Goal: Transaction & Acquisition: Purchase product/service

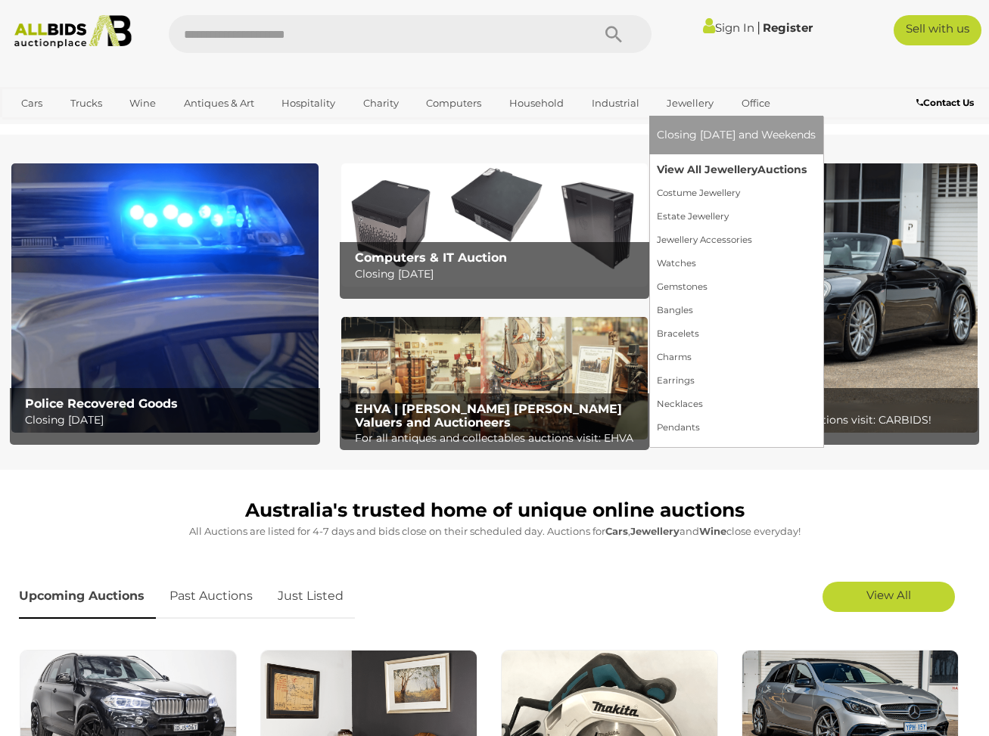
click at [722, 166] on link "View All Jewellery Auctions" at bounding box center [736, 169] width 159 height 23
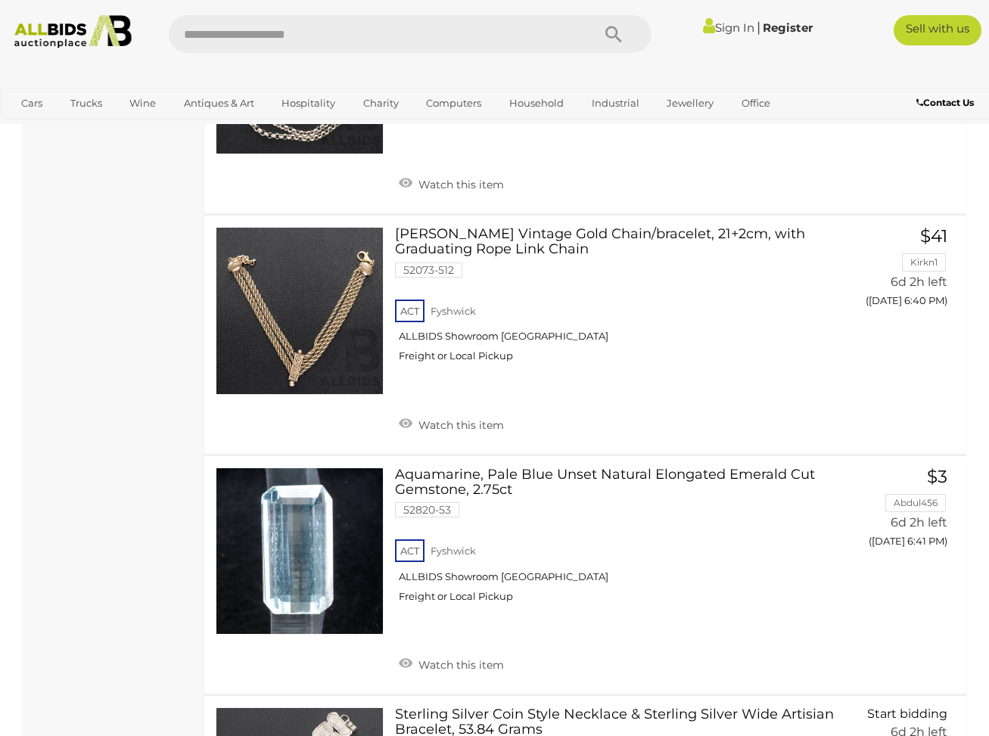
scroll to position [2176, 0]
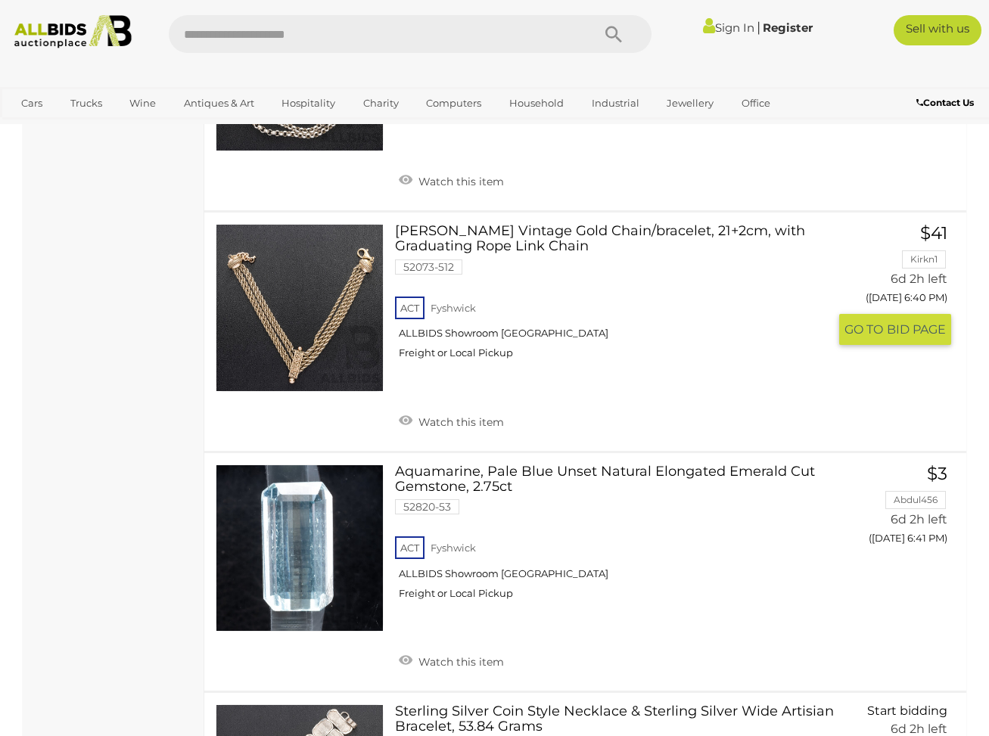
click at [347, 309] on link at bounding box center [300, 308] width 168 height 168
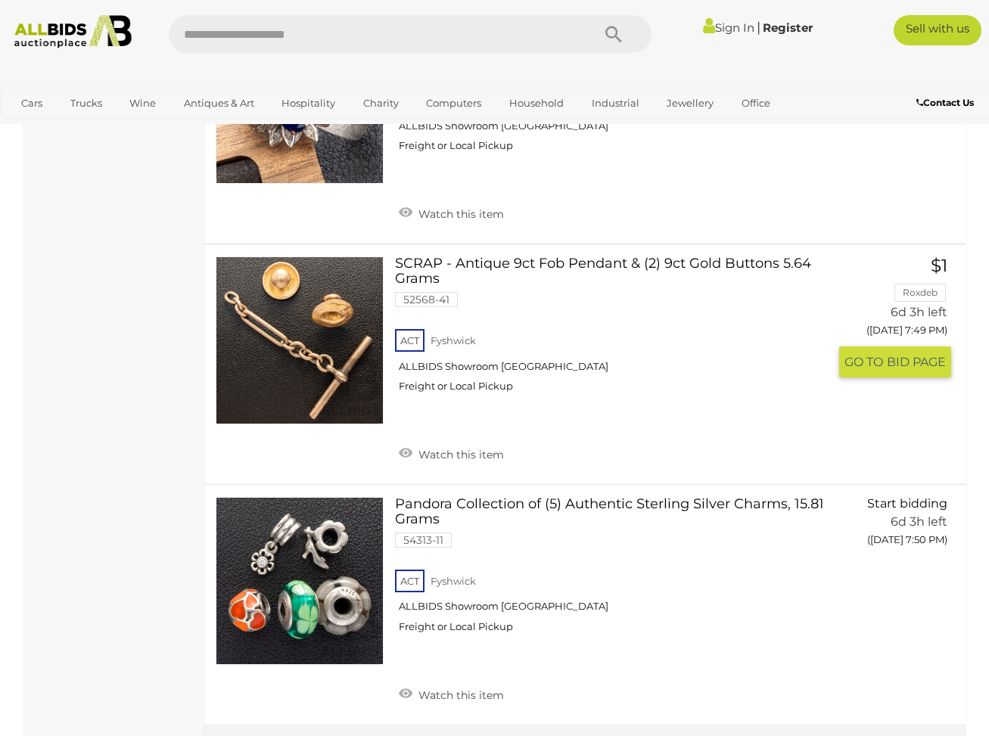
scroll to position [11733, 0]
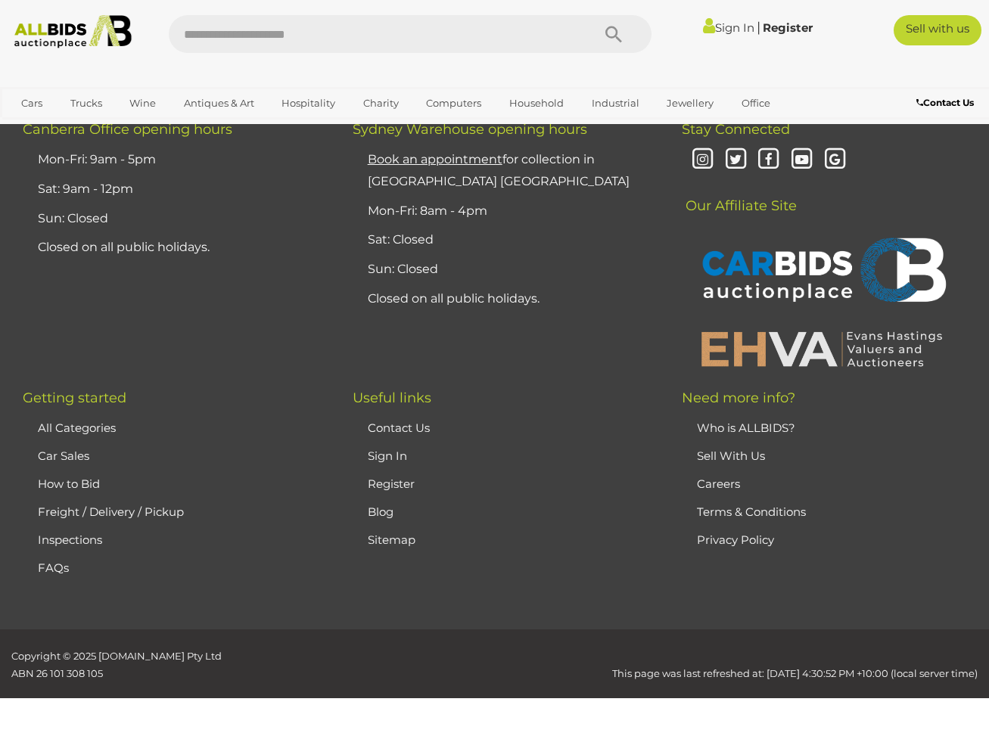
scroll to position [347, 0]
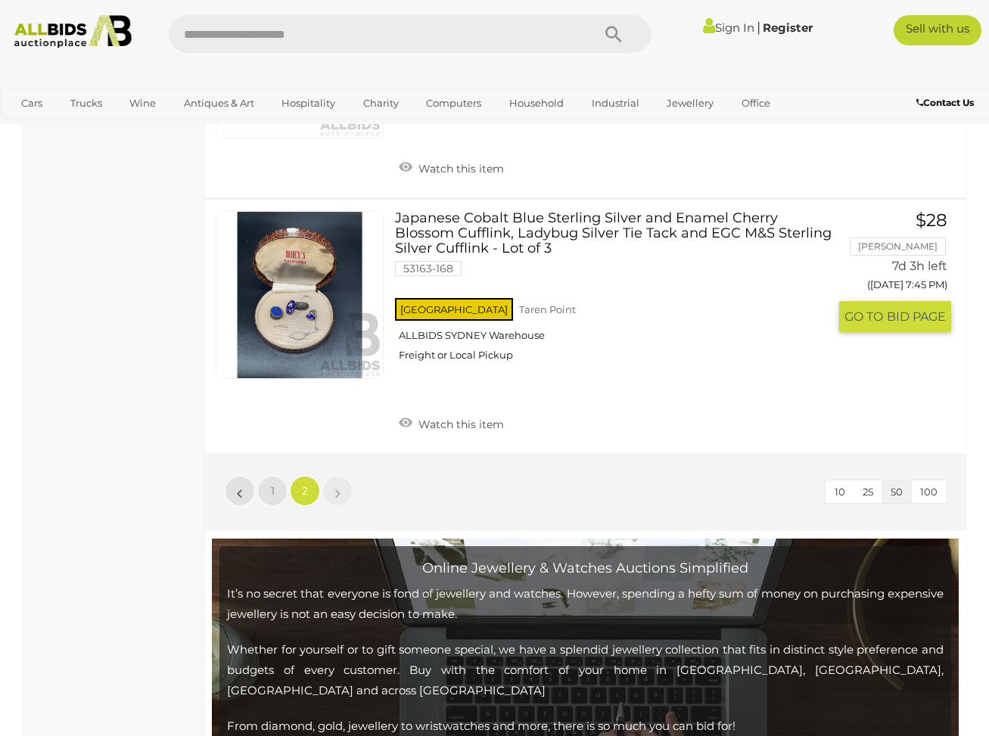
scroll to position [1983, 0]
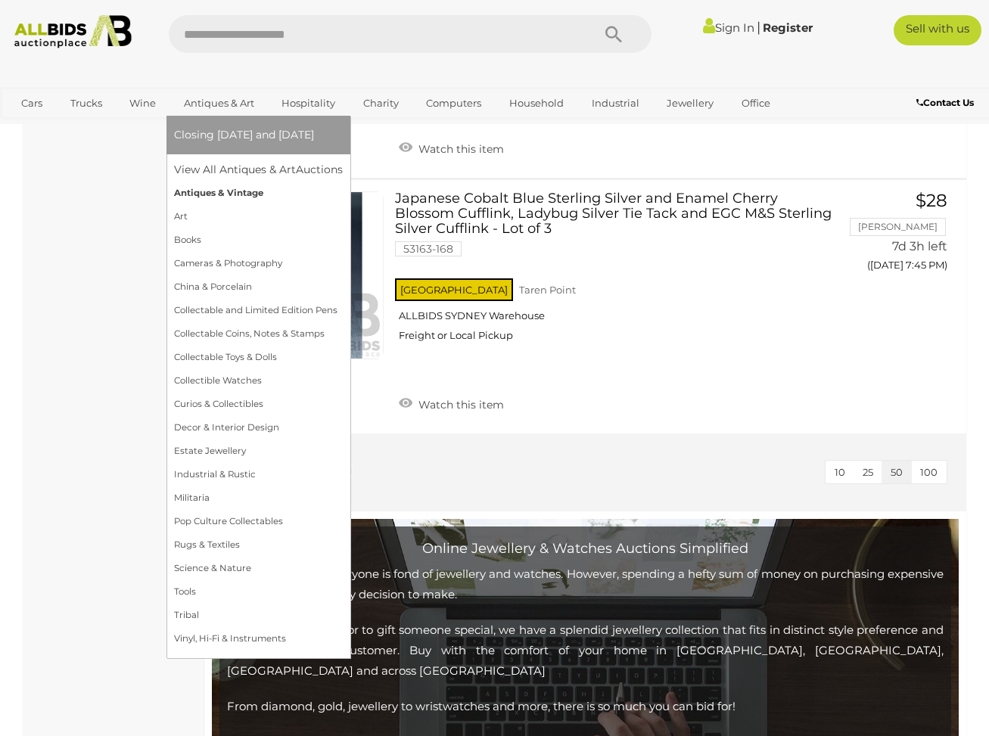
click at [244, 191] on link "Antiques & Vintage" at bounding box center [258, 193] width 169 height 23
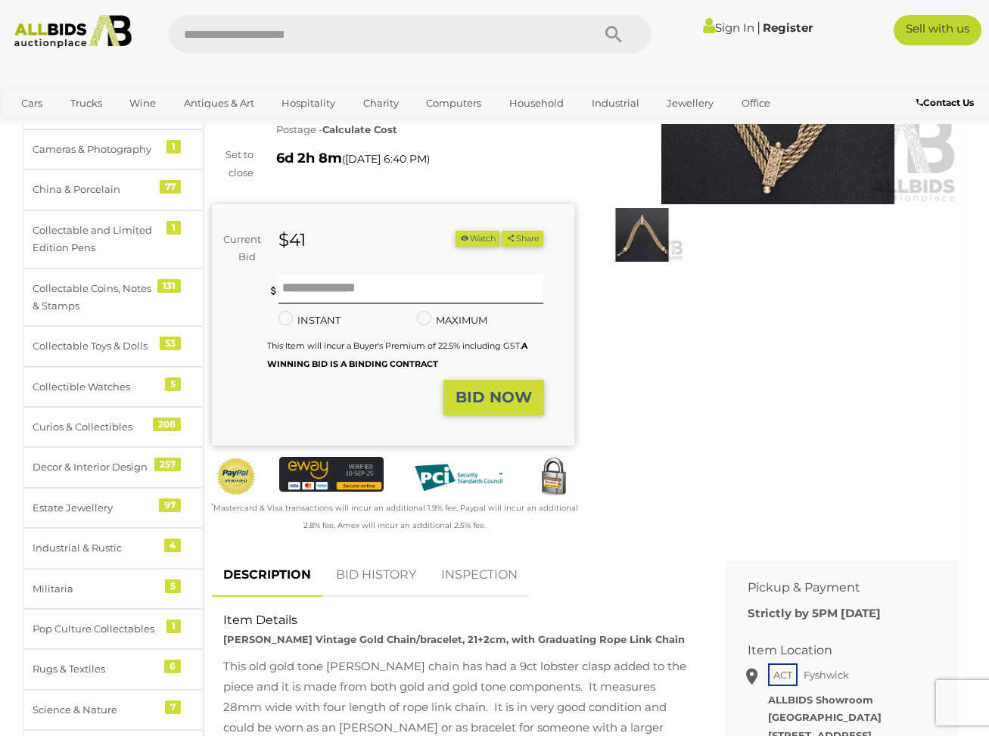
scroll to position [362, 0]
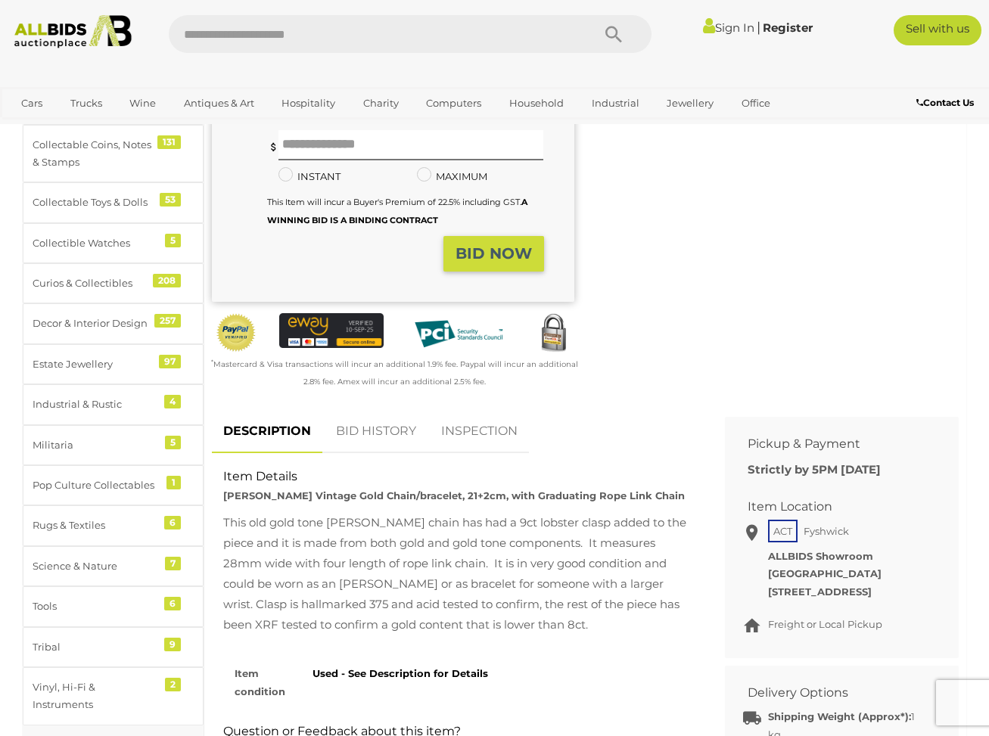
click at [373, 425] on link "BID HISTORY" at bounding box center [376, 431] width 103 height 45
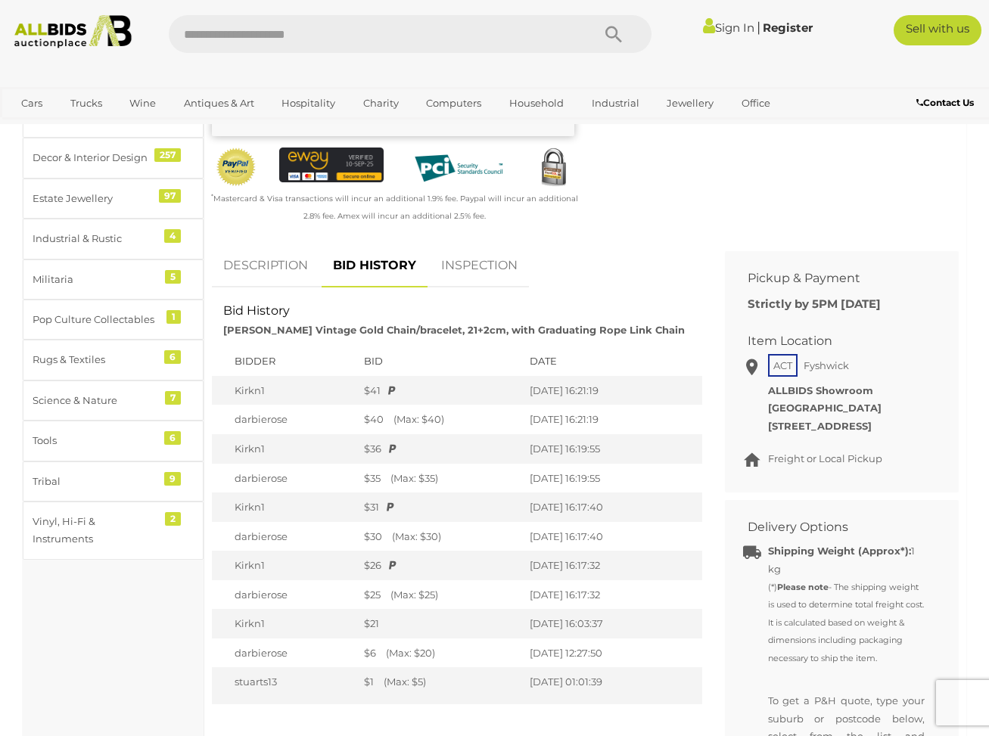
scroll to position [543, 0]
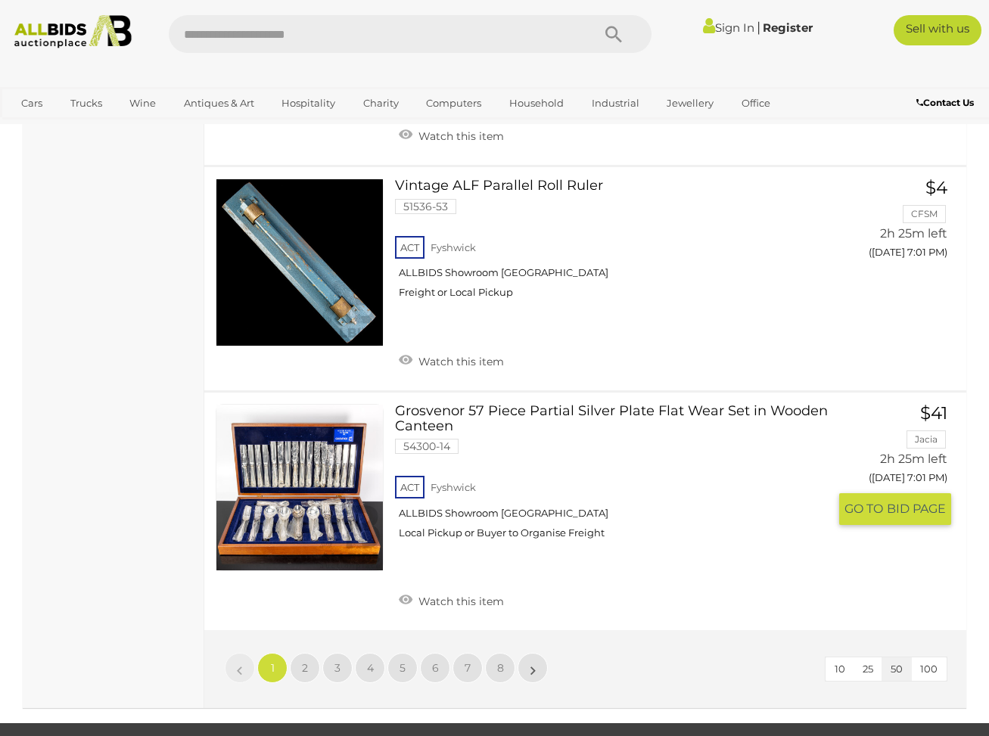
scroll to position [11553, 0]
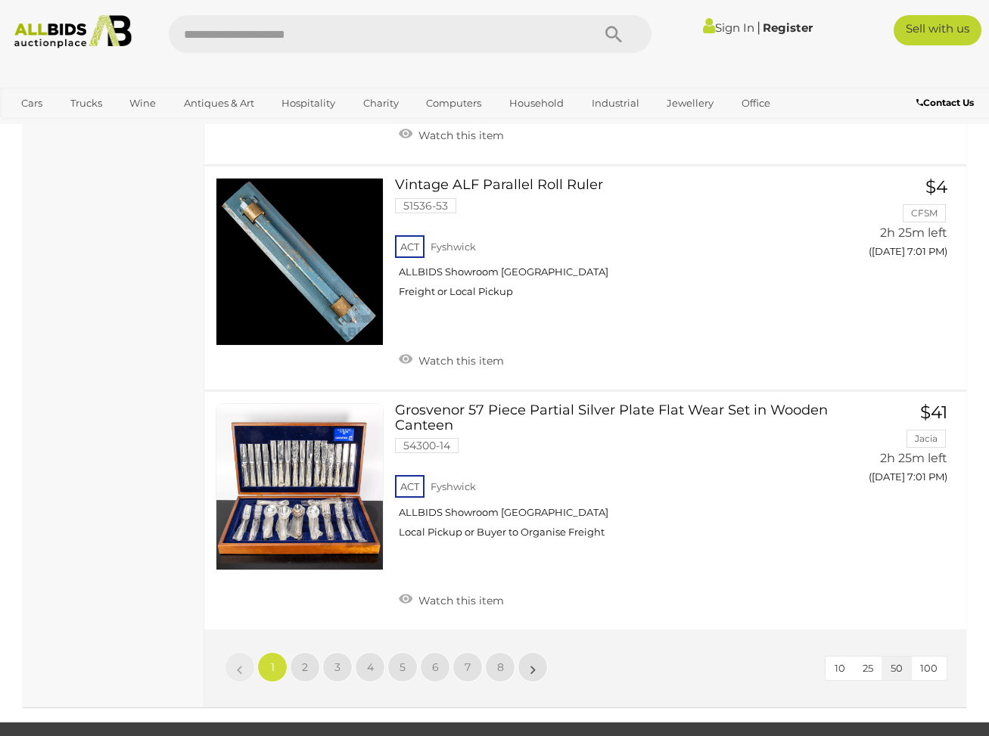
click at [308, 652] on link "2" at bounding box center [305, 667] width 30 height 30
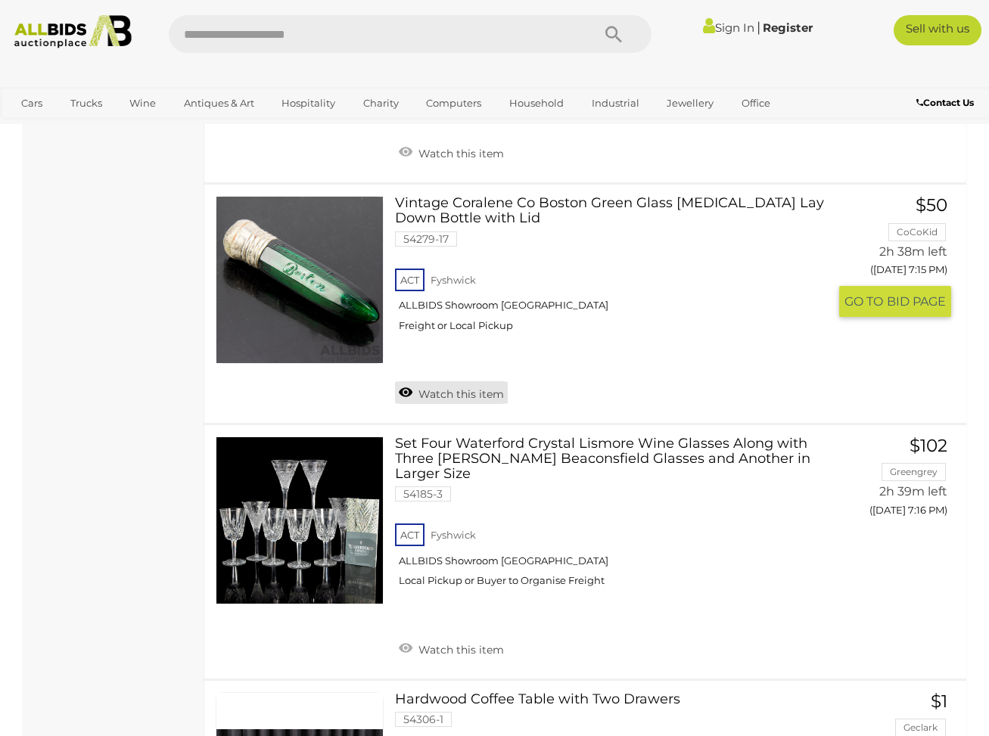
scroll to position [7287, 0]
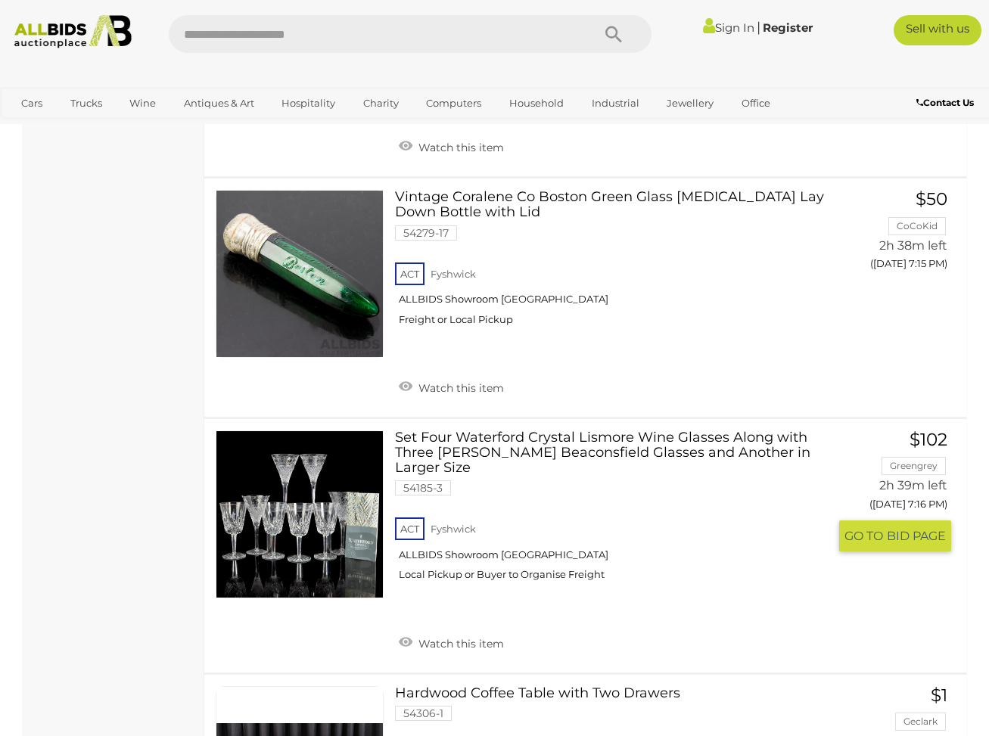
click at [363, 431] on link at bounding box center [300, 515] width 168 height 168
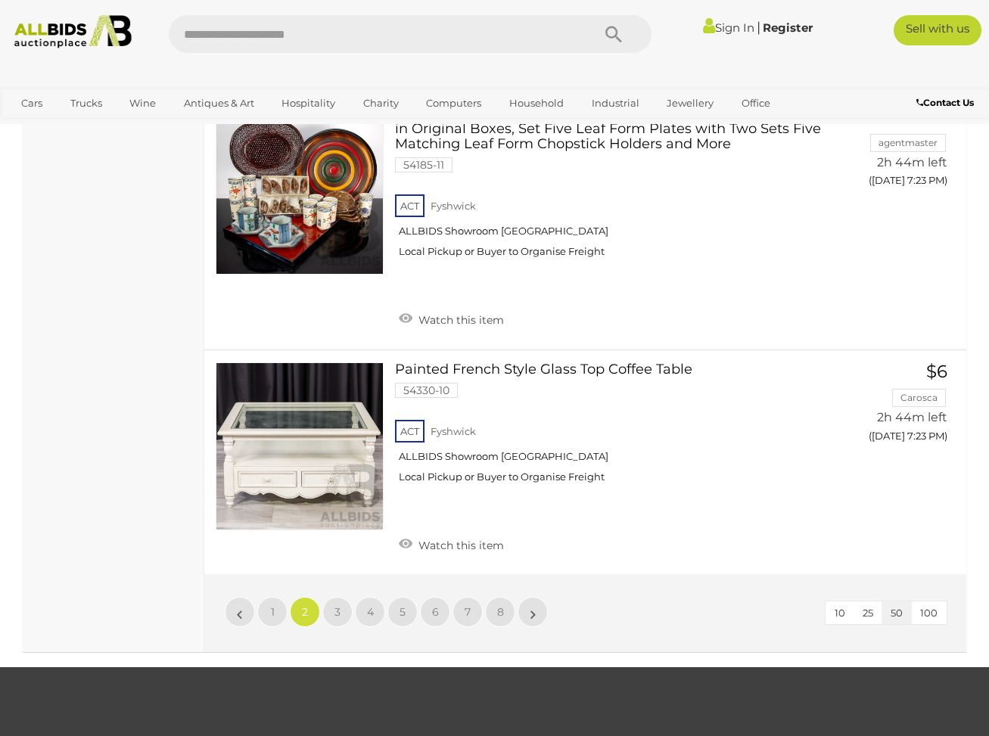
scroll to position [11580, 0]
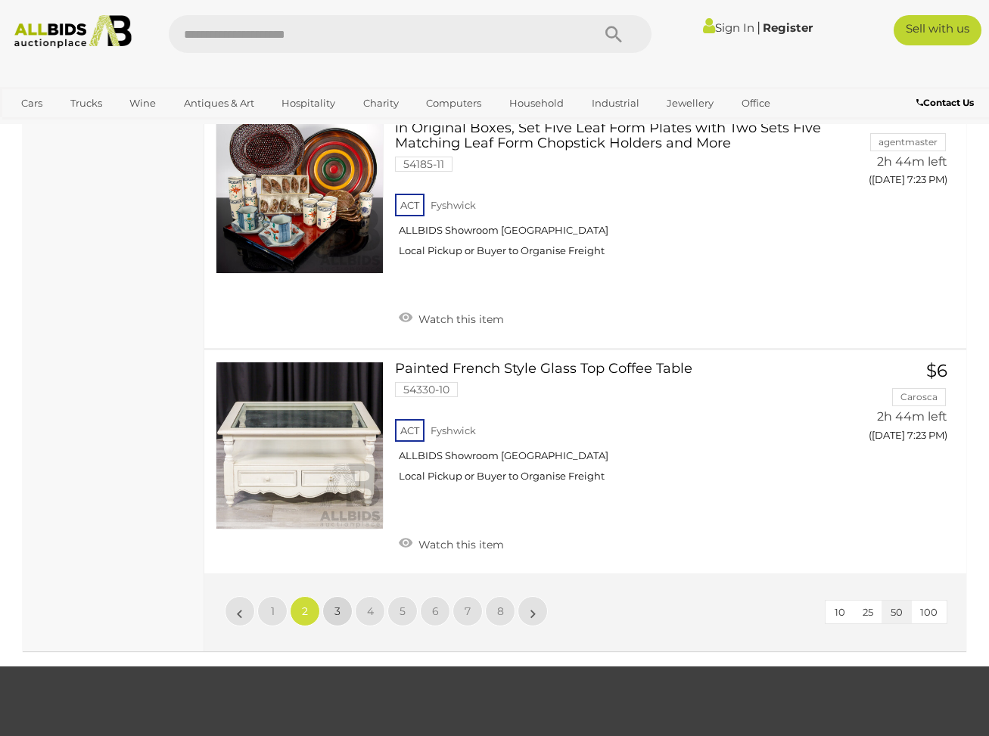
click at [338, 605] on span "3" at bounding box center [337, 612] width 6 height 14
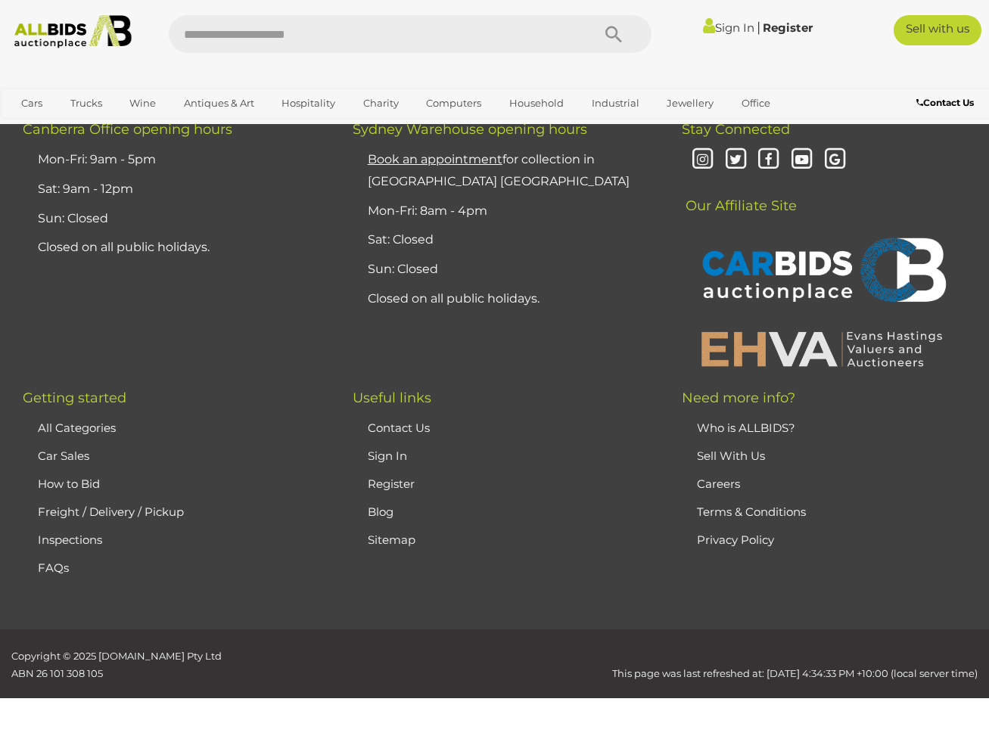
scroll to position [202, 0]
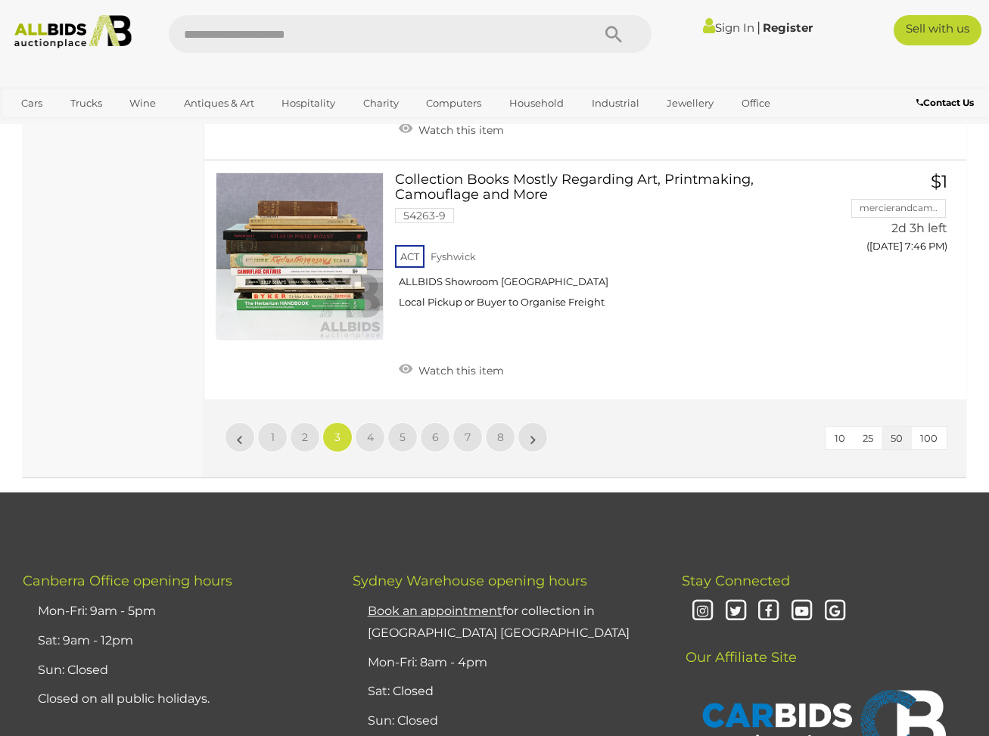
scroll to position [11754, 0]
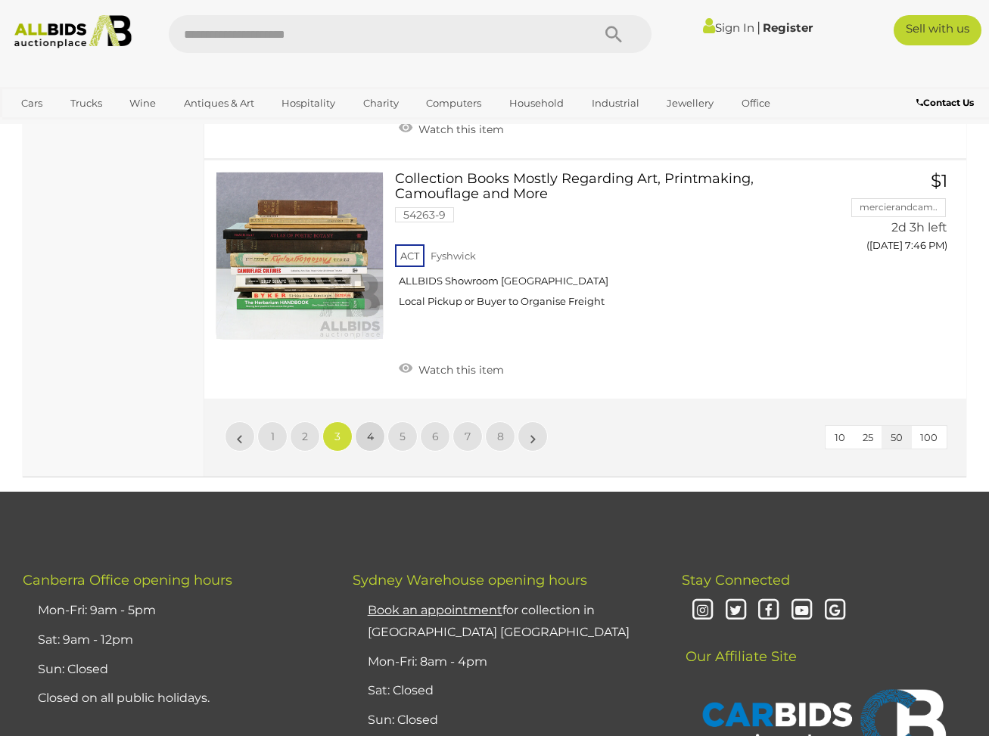
click at [375, 422] on link "4" at bounding box center [370, 437] width 30 height 30
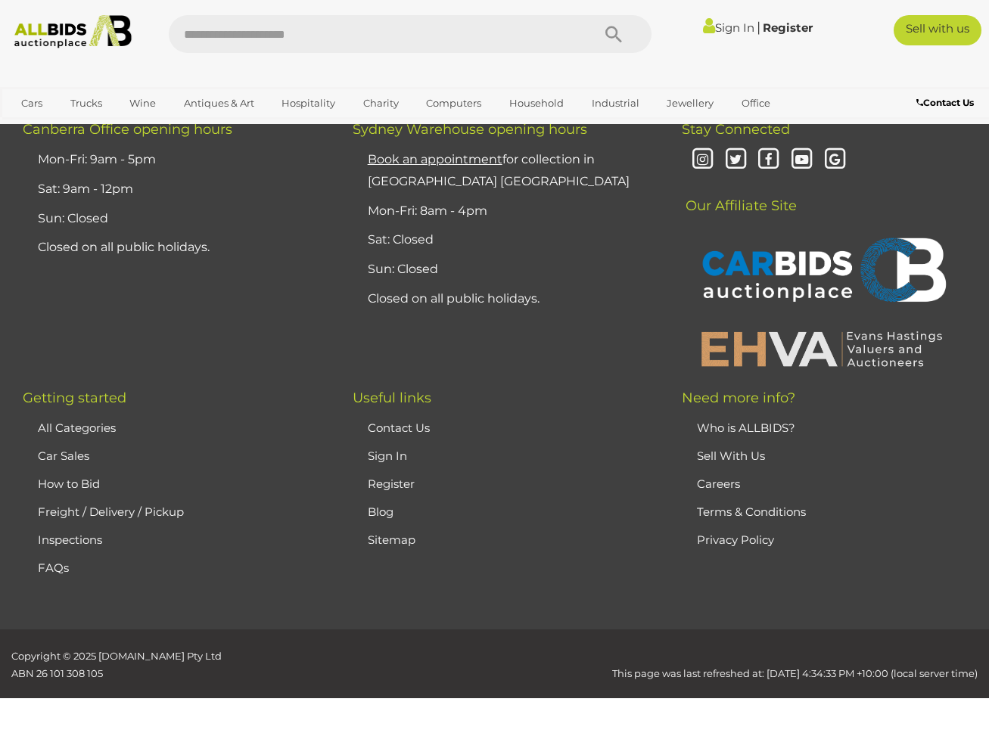
scroll to position [202, 0]
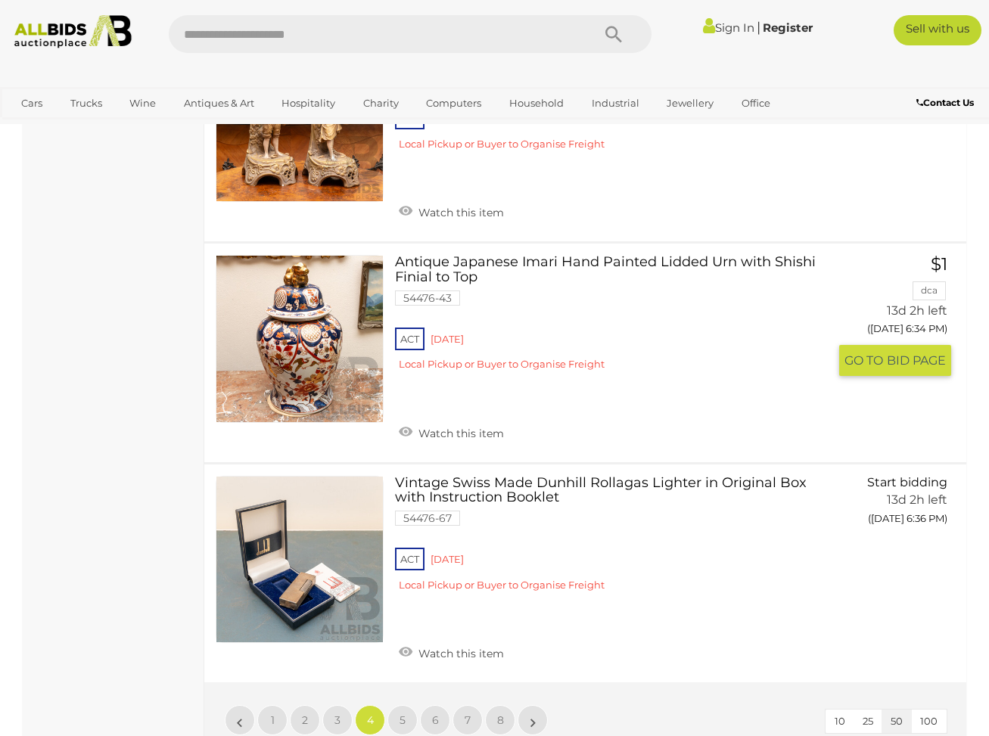
scroll to position [11474, 0]
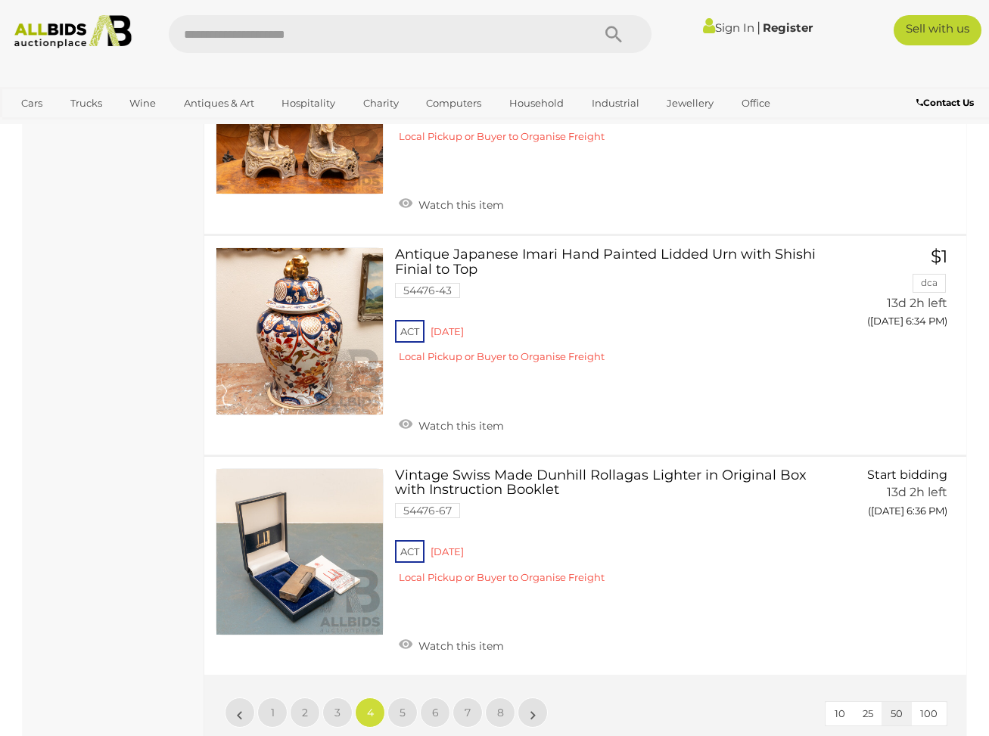
click at [399, 698] on link "5" at bounding box center [402, 713] width 30 height 30
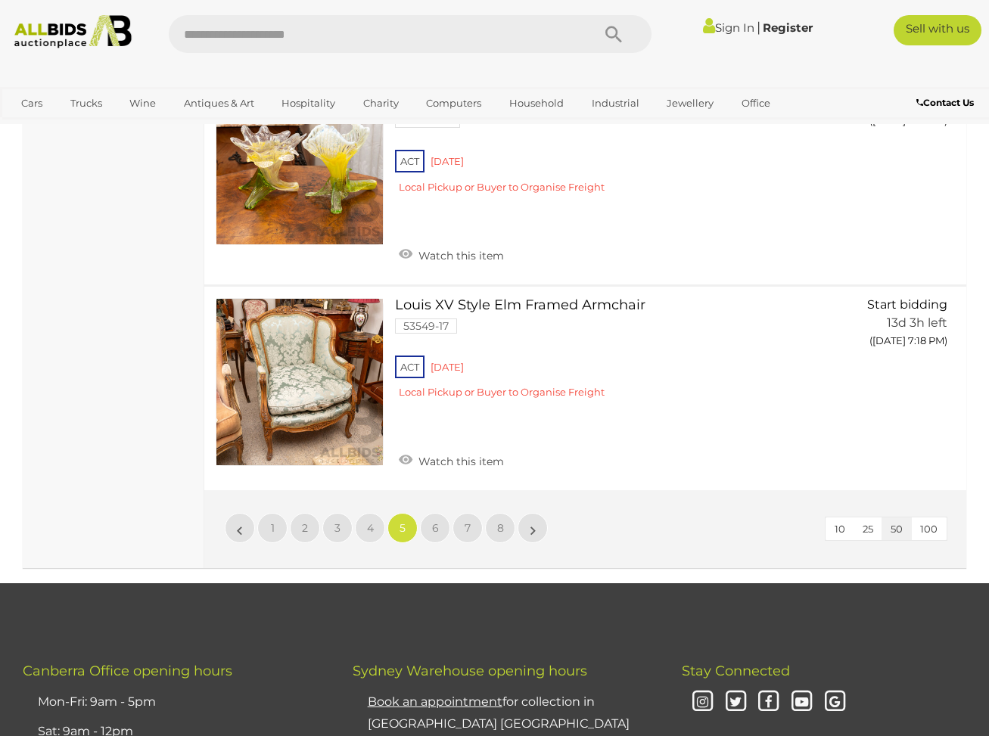
scroll to position [10699, 0]
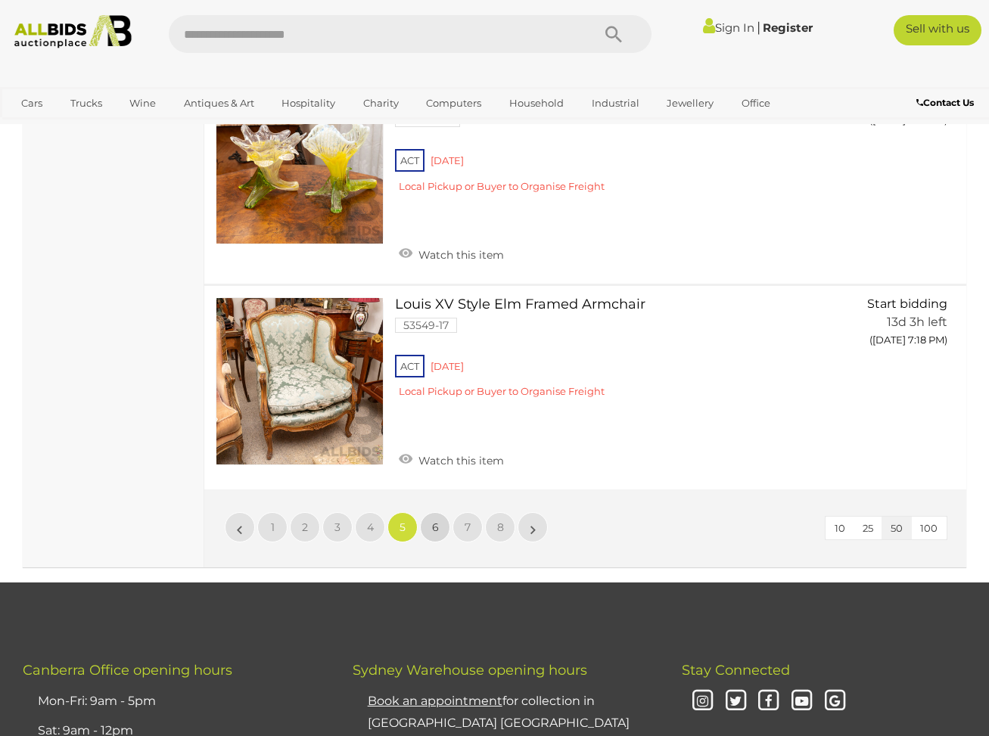
click at [446, 512] on link "6" at bounding box center [435, 527] width 30 height 30
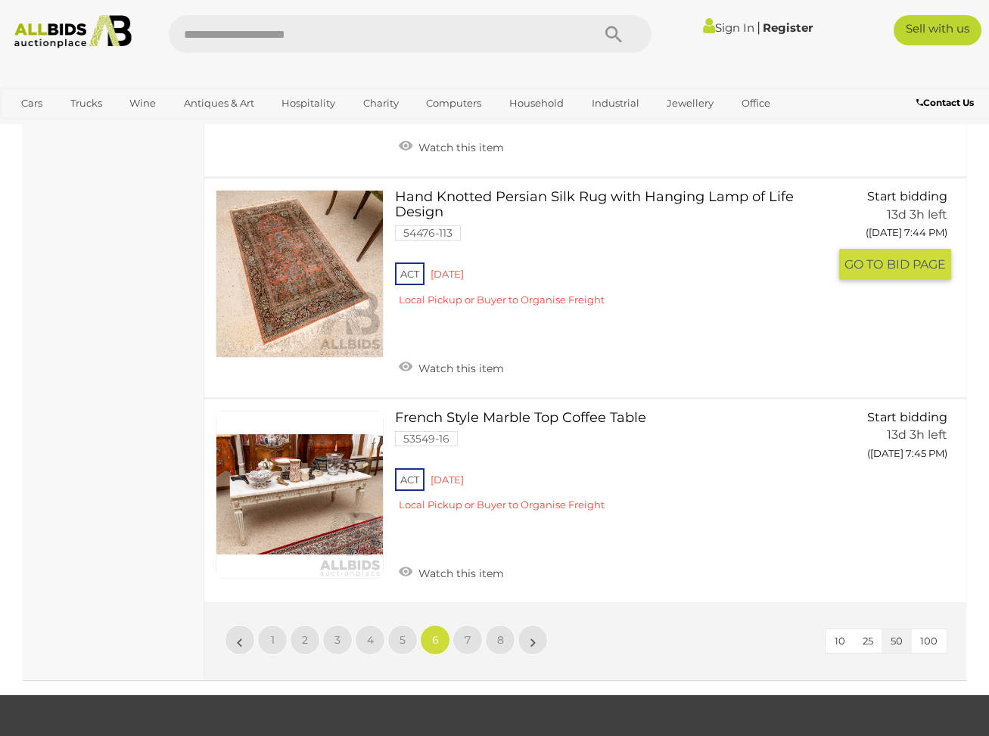
scroll to position [10540, 0]
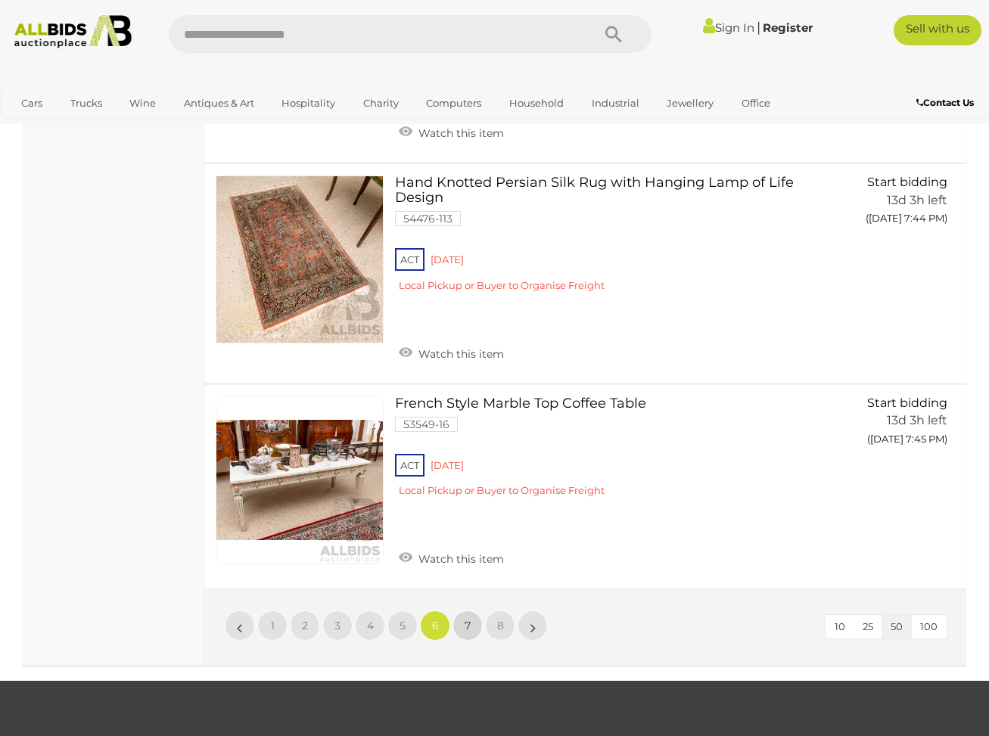
click at [463, 611] on link "7" at bounding box center [468, 626] width 30 height 30
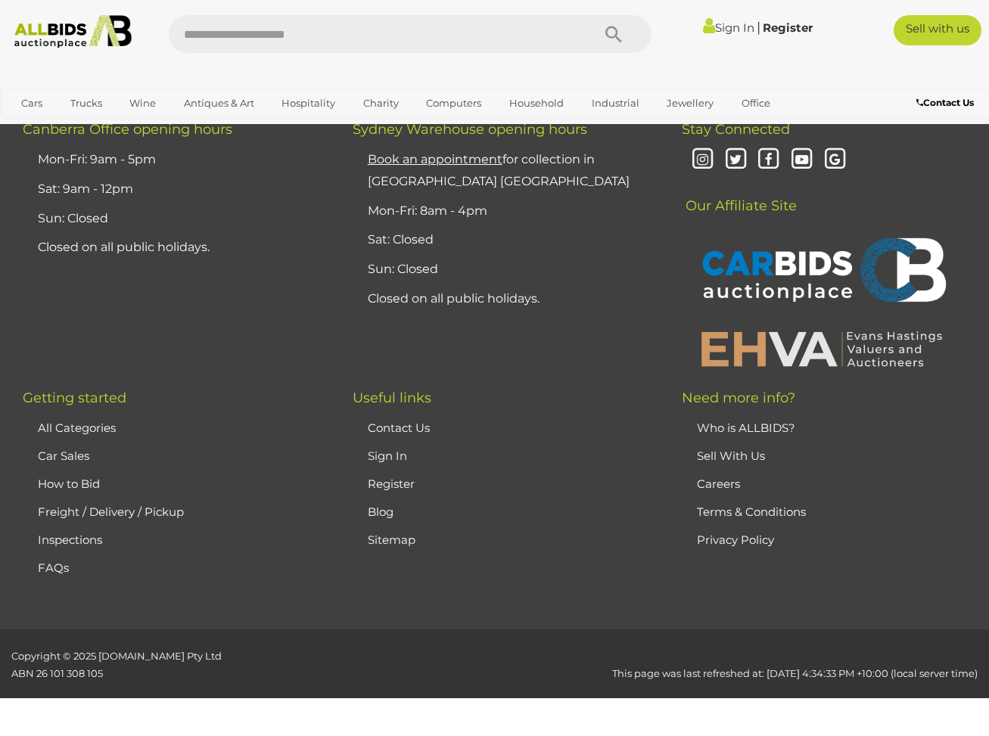
scroll to position [202, 0]
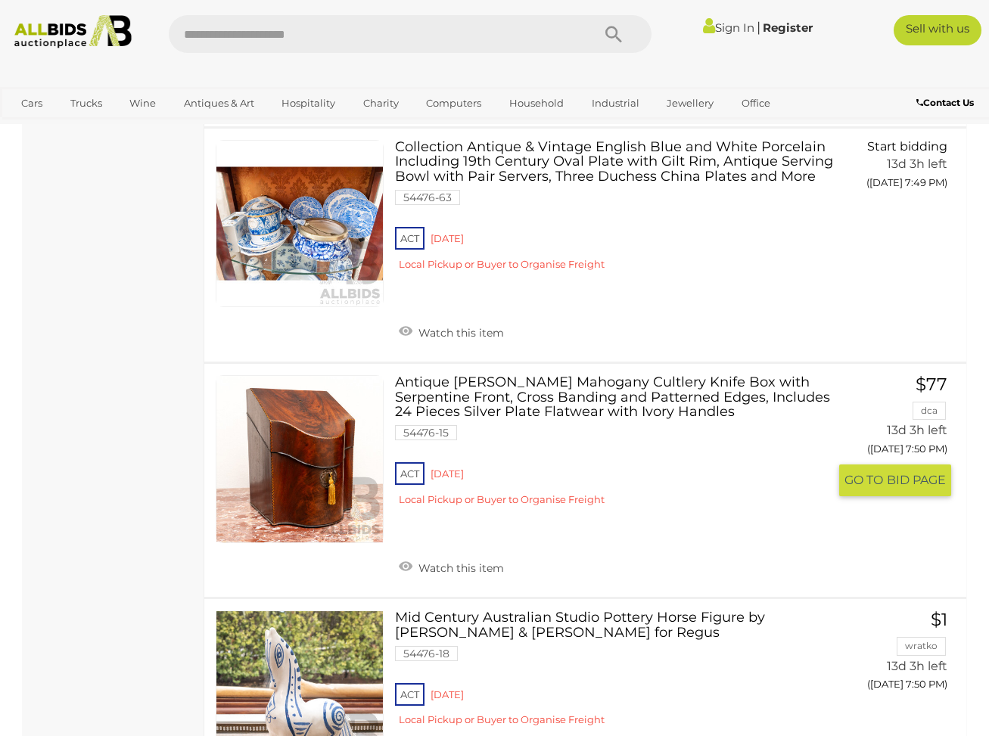
scroll to position [2201, 0]
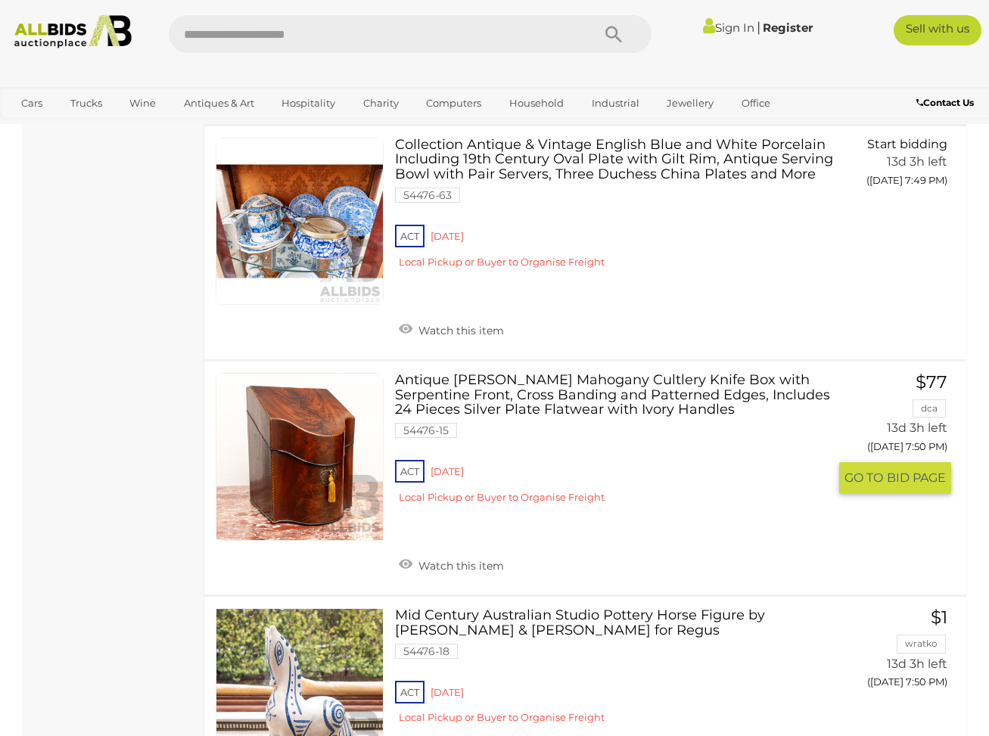
click at [373, 409] on link at bounding box center [300, 457] width 168 height 168
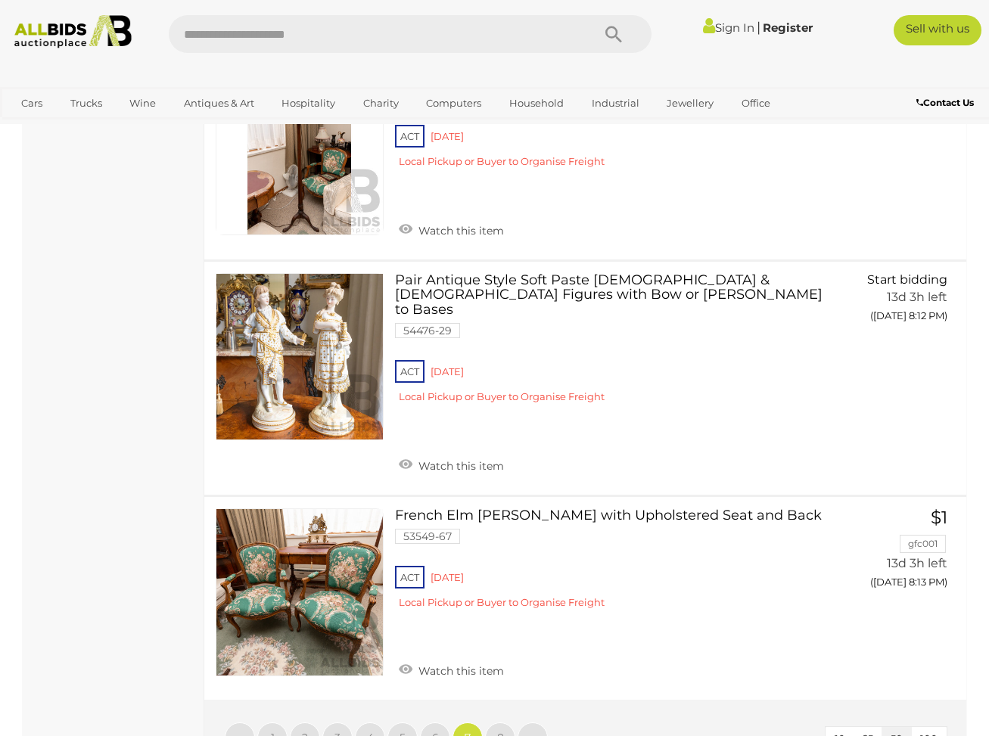
scroll to position [10579, 0]
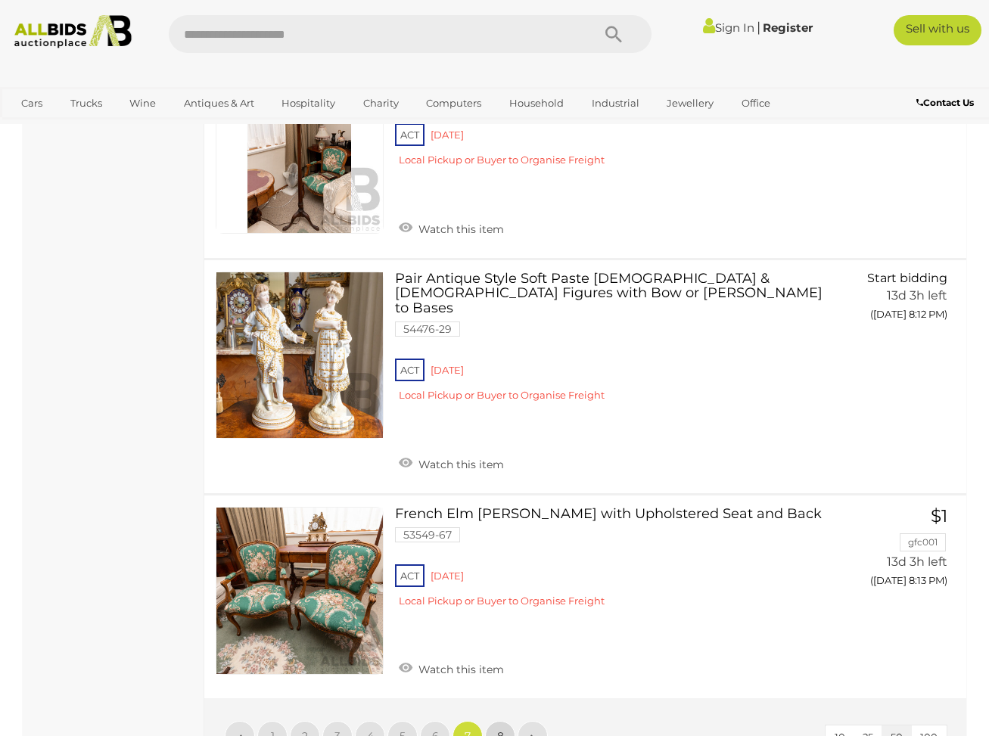
click at [498, 729] on span "8" at bounding box center [500, 736] width 7 height 14
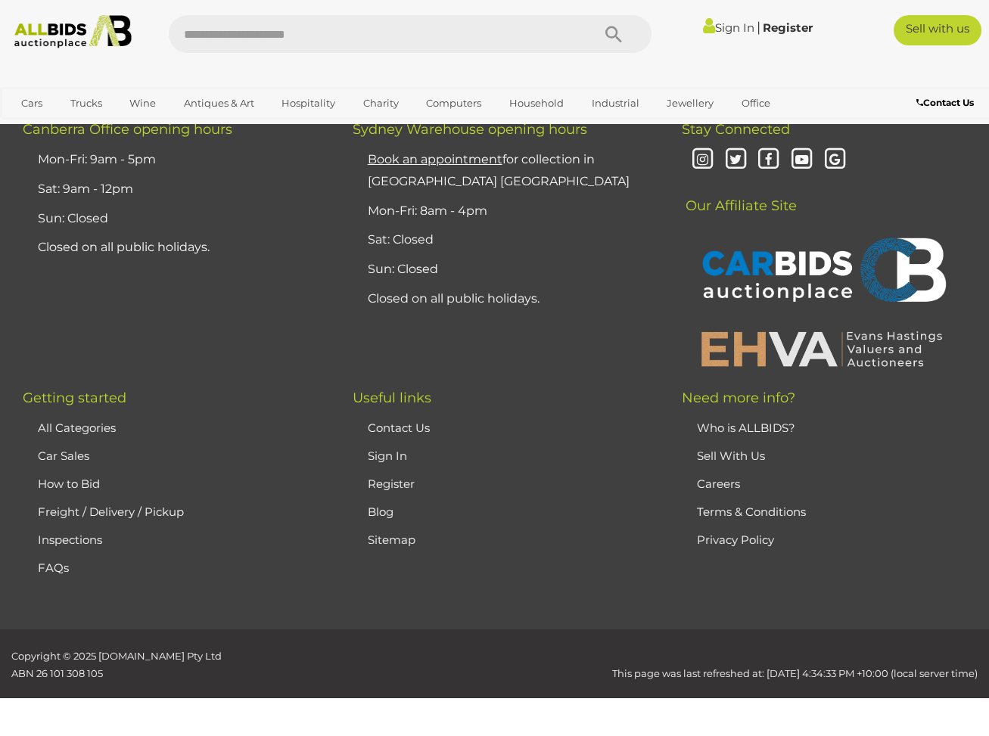
scroll to position [202, 0]
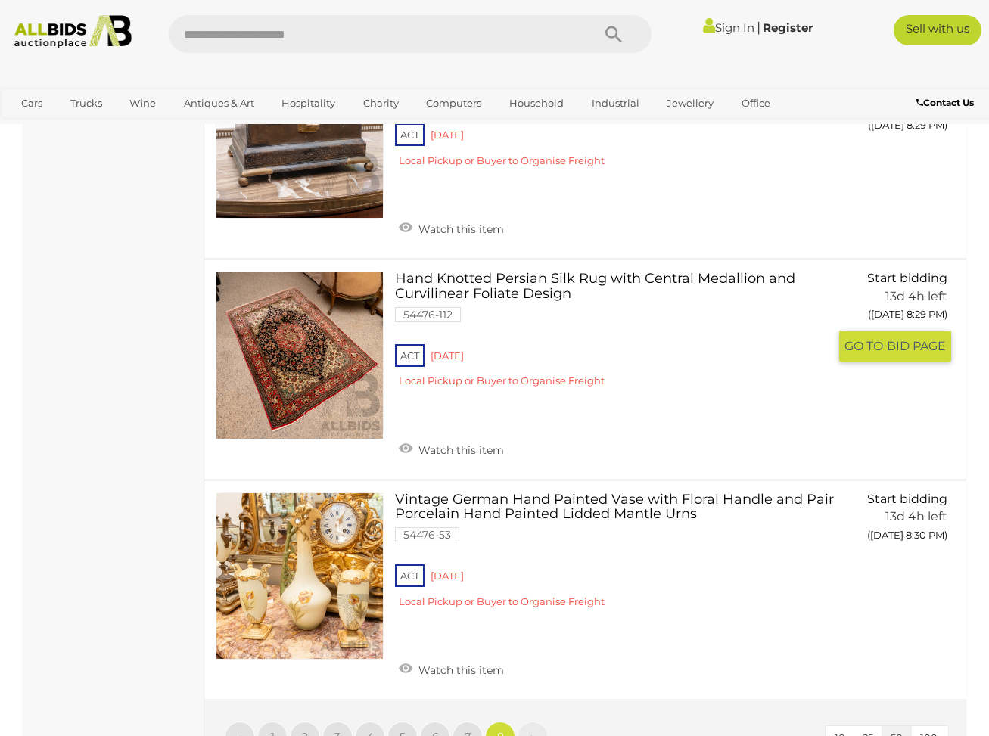
scroll to position [4005, 0]
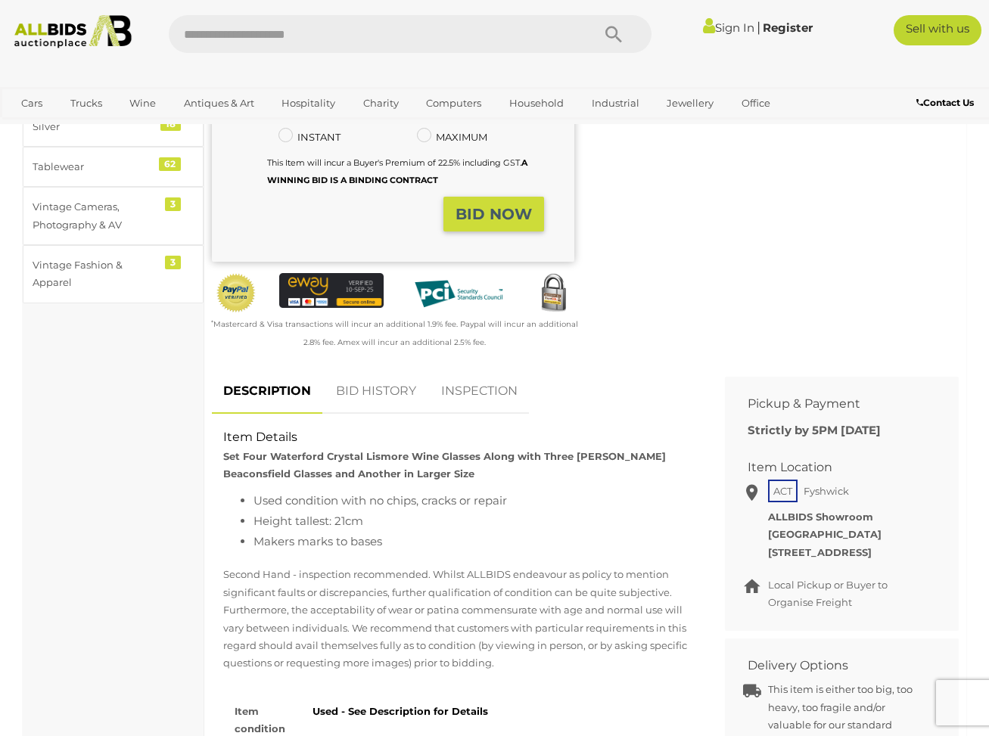
scroll to position [387, 0]
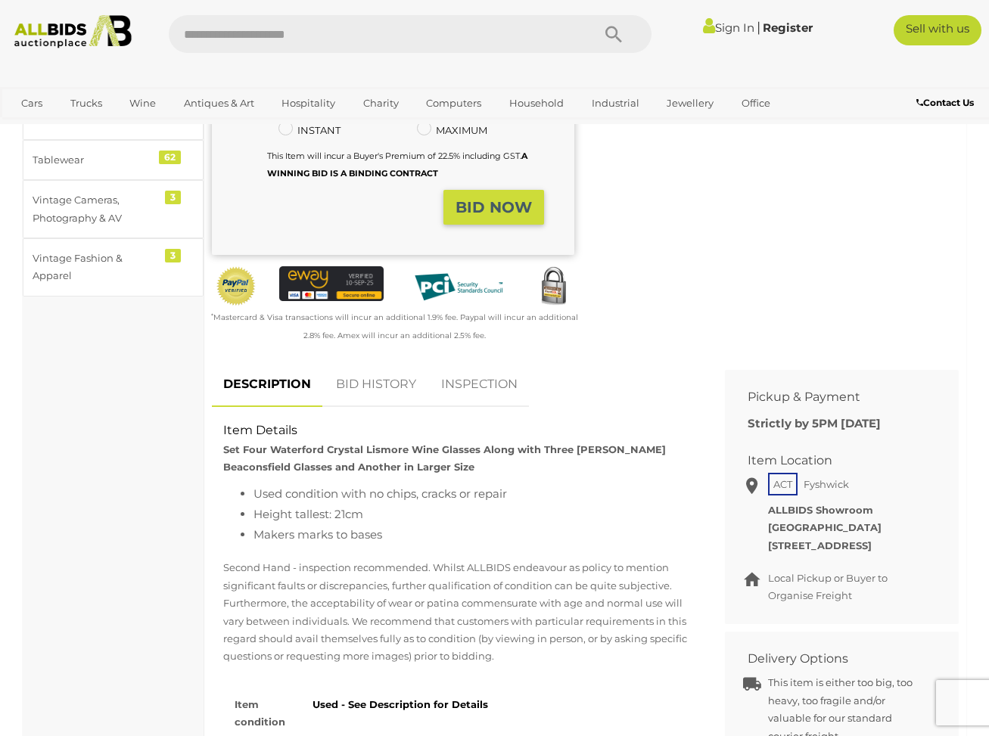
click at [367, 378] on link "BID HISTORY" at bounding box center [376, 384] width 103 height 45
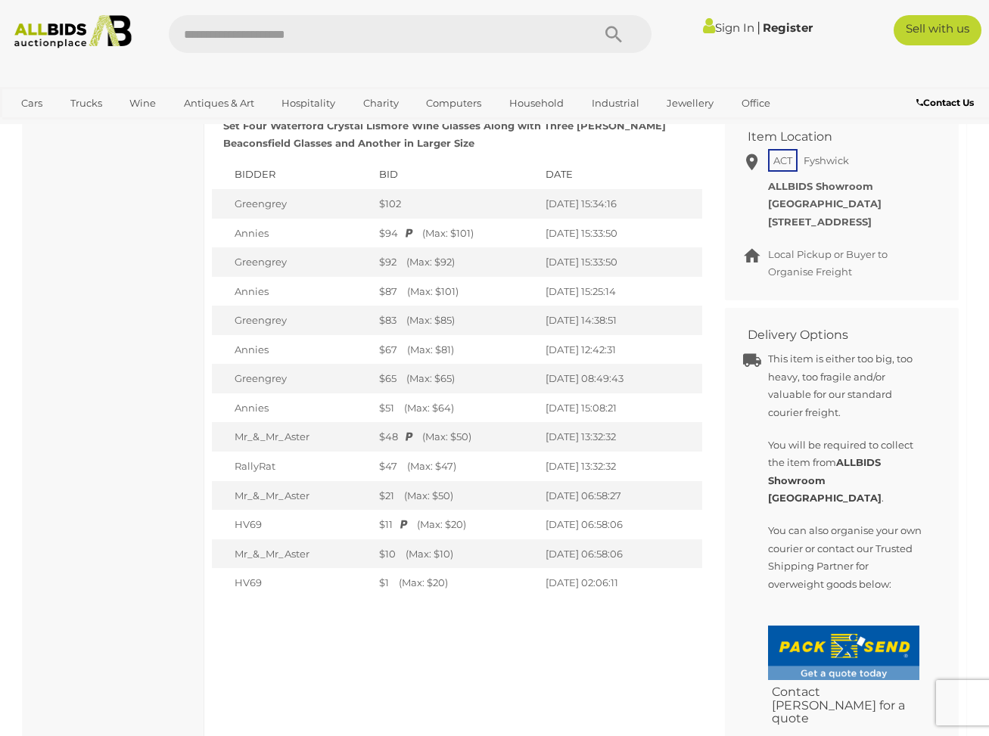
scroll to position [711, 0]
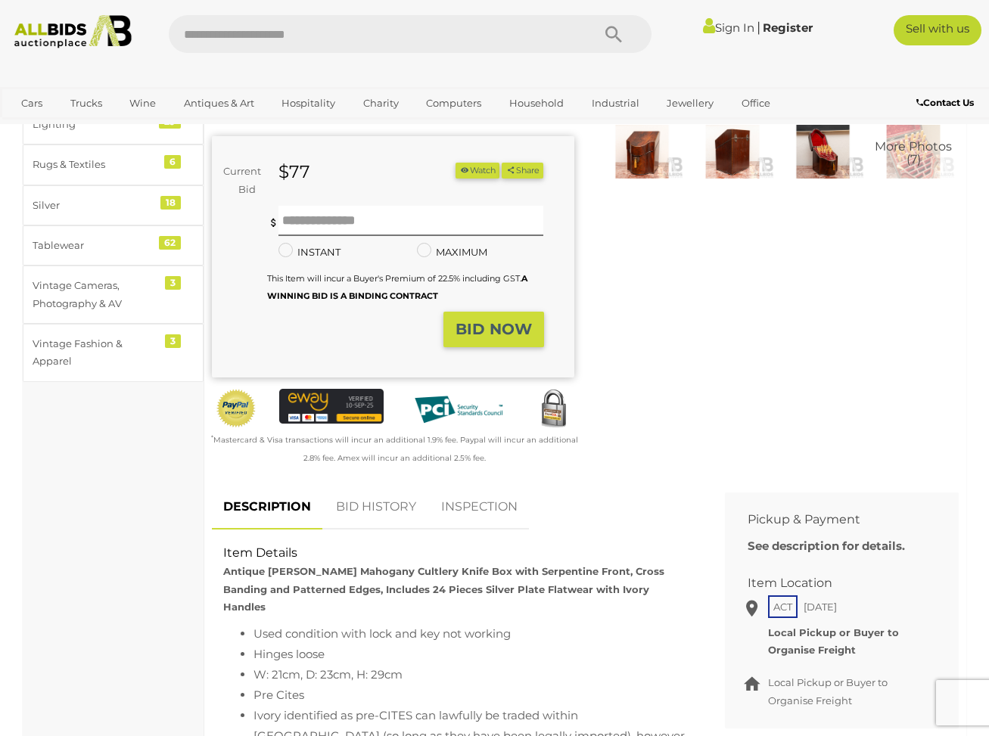
scroll to position [303, 0]
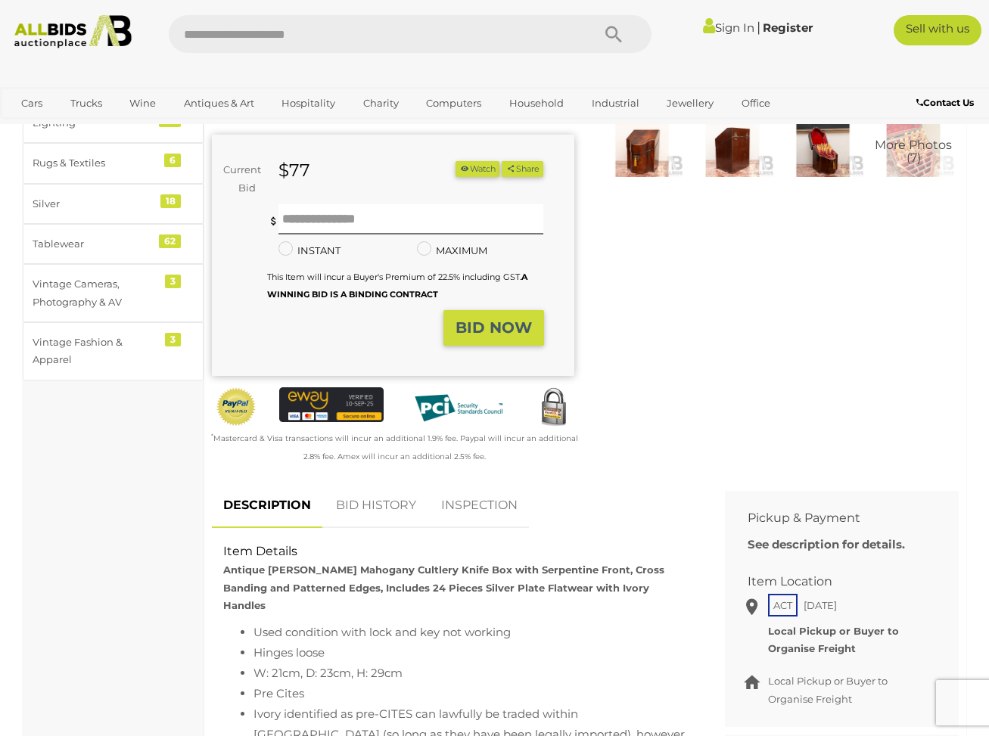
click at [364, 484] on link "BID HISTORY" at bounding box center [376, 506] width 103 height 45
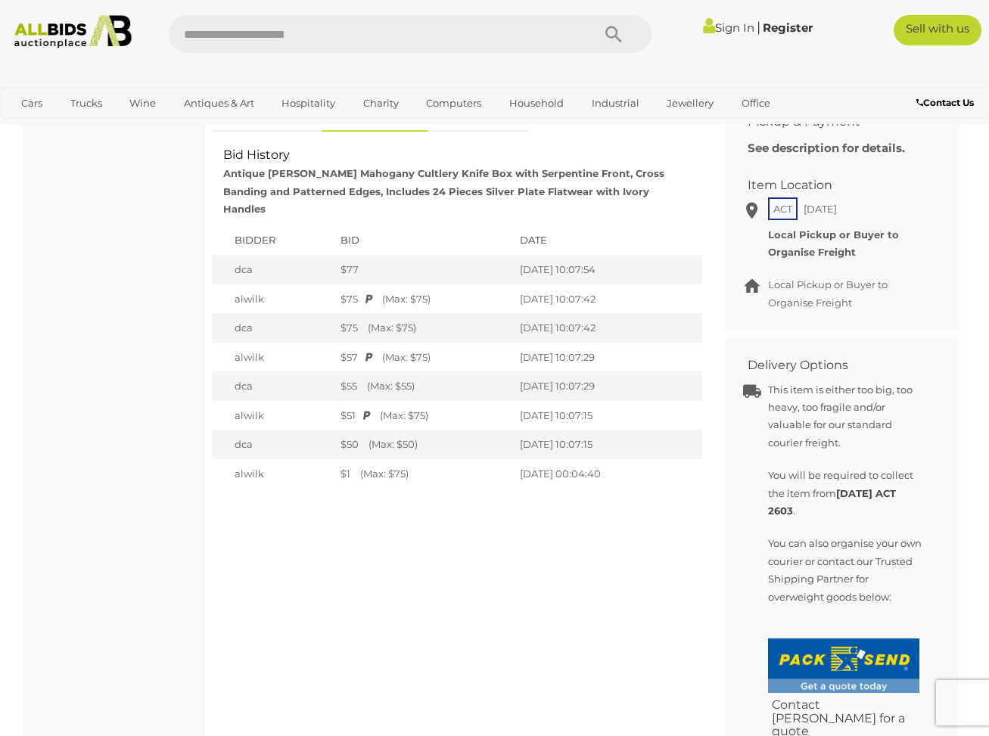
scroll to position [693, 0]
